Goal: Submit feedback/report problem: Submit feedback/report problem

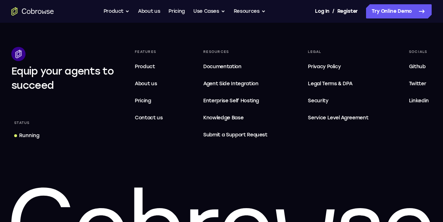
scroll to position [2272, 0]
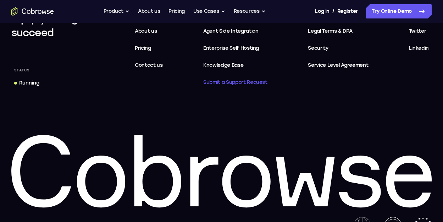
drag, startPoint x: 219, startPoint y: 80, endPoint x: 218, endPoint y: 85, distance: 6.0
click at [219, 80] on span "Submit a Support Request" at bounding box center [235, 82] width 64 height 9
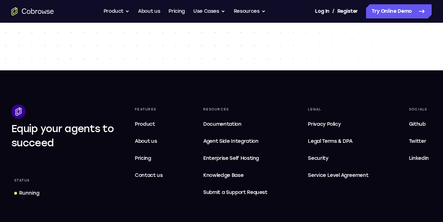
scroll to position [213, 0]
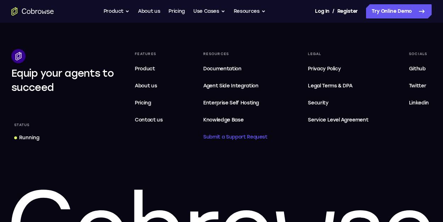
click at [228, 137] on span "Submit a Support Request" at bounding box center [235, 137] width 64 height 9
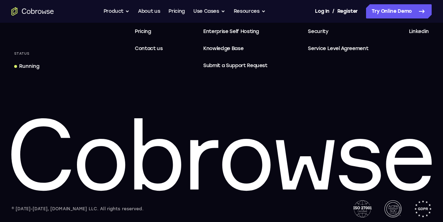
scroll to position [235, 0]
